Goal: Navigation & Orientation: Find specific page/section

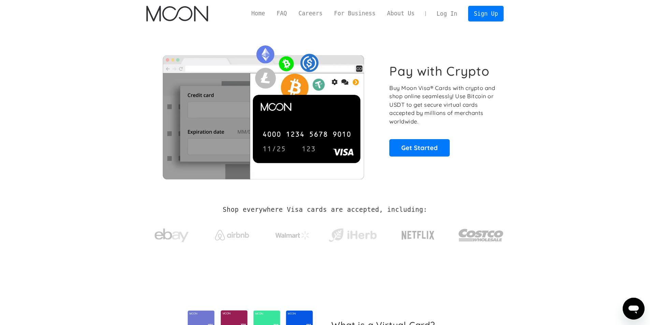
click at [451, 14] on link "Log In" at bounding box center [447, 13] width 32 height 15
